Goal: Participate in discussion: Participate in discussion

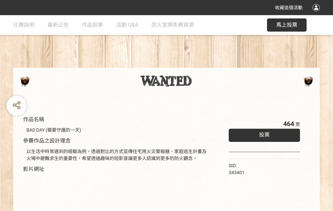
click at [317, 14] on div "收藏這個活動" at bounding box center [166, 7] width 333 height 15
click at [206, 65] on div "作品名稱 BAD DAY (需要守護的一天) 參賽作品之設計理念 以生活中時常遇到的經驗為例，透過對比的方式宣傳住宅用火災警報器、家庭逃生計畫及火場中避難求生…" at bounding box center [166, 153] width 333 height 277
click at [263, 134] on span "投票" at bounding box center [264, 135] width 11 height 6
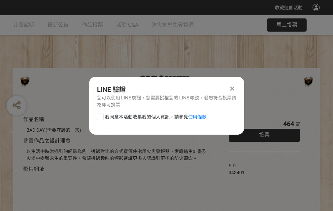
click at [100, 116] on div at bounding box center [100, 117] width 7 height 7
checkbox input "true"
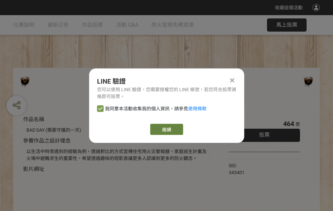
click at [166, 130] on link "繼續" at bounding box center [166, 129] width 33 height 11
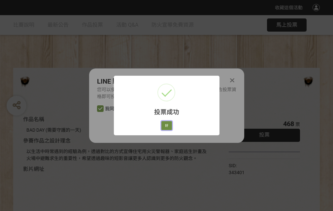
click at [165, 125] on button "好" at bounding box center [166, 125] width 11 height 9
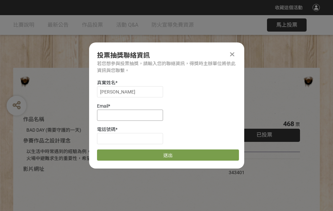
click at [132, 115] on input at bounding box center [130, 115] width 66 height 11
type input "[EMAIL_ADDRESS][DOMAIN_NAME]"
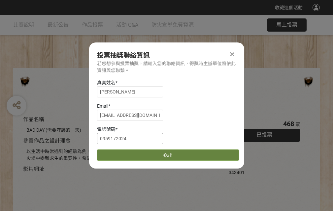
type input "0959172024"
click at [116, 153] on button "送出" at bounding box center [168, 155] width 142 height 11
